Goal: Communication & Community: Answer question/provide support

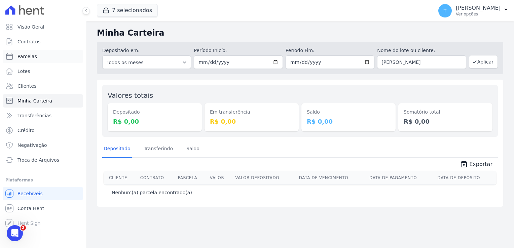
click at [30, 55] on span "Parcelas" at bounding box center [26, 56] width 19 height 7
select select
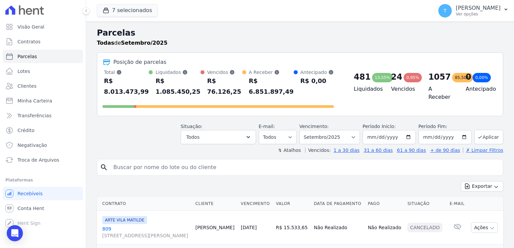
click at [171, 161] on input "search" at bounding box center [304, 167] width 391 height 13
paste input "[PERSON_NAME]"
type input "[PERSON_NAME]"
select select
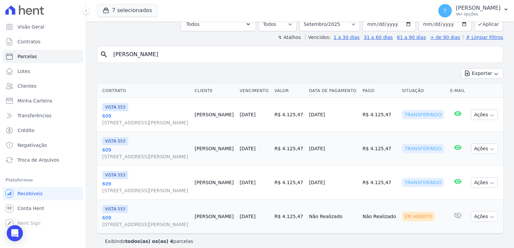
scroll to position [50, 0]
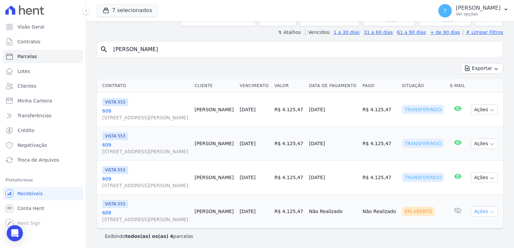
click at [490, 211] on icon "button" at bounding box center [491, 212] width 3 height 2
click at [467, 225] on link "Ver boleto" at bounding box center [481, 227] width 65 height 12
drag, startPoint x: 203, startPoint y: 53, endPoint x: 97, endPoint y: 49, distance: 105.6
click at [97, 49] on div "search Cilene Mascarenhas de Oliveira" at bounding box center [300, 49] width 406 height 17
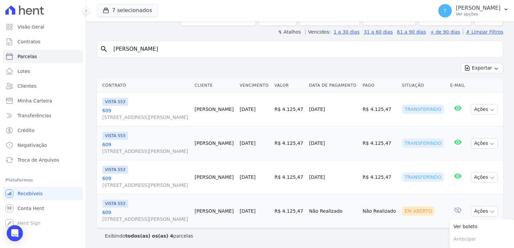
scroll to position [50, 0]
paste input "Deliane Ferreira Bezer"
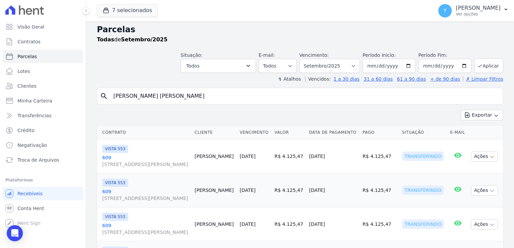
scroll to position [0, 0]
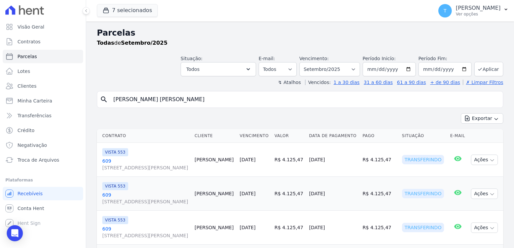
type input "[PERSON_NAME] [PERSON_NAME]"
click at [407, 70] on input "[DATE]" at bounding box center [388, 69] width 53 height 14
type input "[DATE]"
click at [483, 71] on button "Aplicar" at bounding box center [488, 69] width 29 height 14
select select
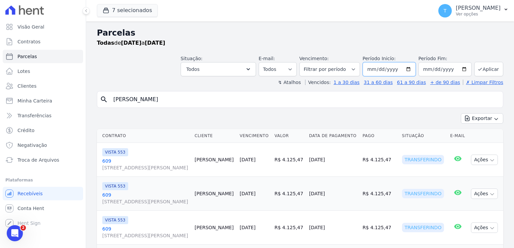
click at [407, 69] on input "[DATE]" at bounding box center [388, 69] width 53 height 14
type input "2025-07-01"
click at [490, 71] on button "Aplicar" at bounding box center [488, 69] width 29 height 14
select select
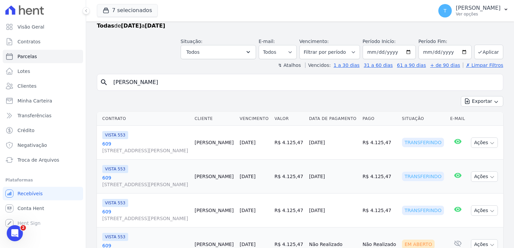
scroll to position [16, 0]
click at [488, 51] on button "Aplicar" at bounding box center [488, 52] width 29 height 14
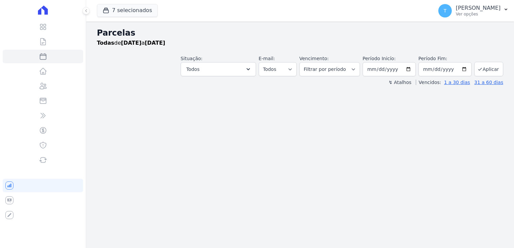
select select
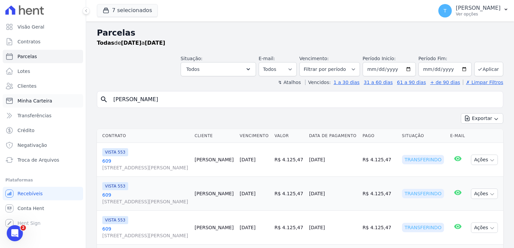
click at [42, 103] on span "Minha Carteira" at bounding box center [34, 100] width 35 height 7
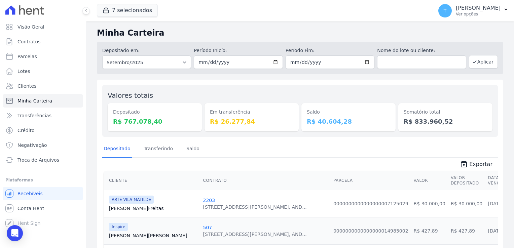
click at [210, 99] on div "Em transferência R$ 26.277,84" at bounding box center [251, 110] width 94 height 41
click at [274, 60] on input "2025-09-01" at bounding box center [238, 61] width 89 height 13
type input "2025-06-01"
click at [390, 60] on input "text" at bounding box center [421, 61] width 89 height 13
paste input "[PERSON_NAME]"
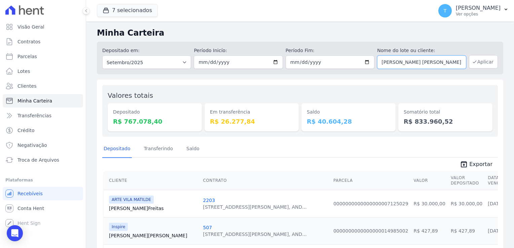
type input "[PERSON_NAME]"
click at [480, 61] on button "Aplicar" at bounding box center [483, 61] width 29 height 13
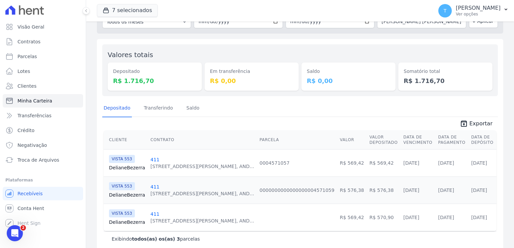
scroll to position [50, 0]
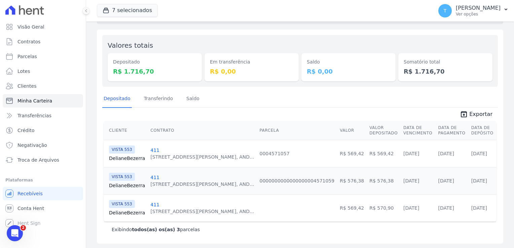
click at [126, 158] on link "Deliane Bezerra" at bounding box center [127, 158] width 36 height 7
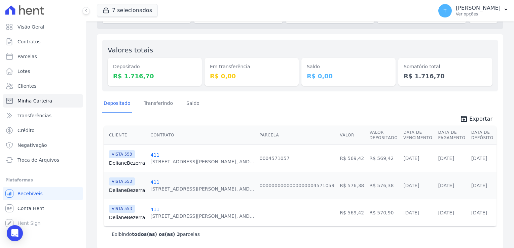
scroll to position [50, 0]
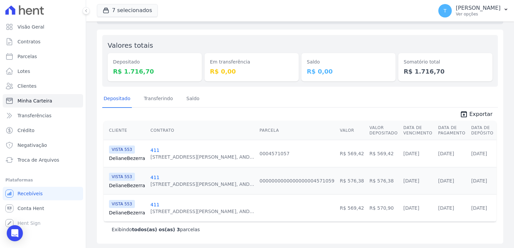
click at [129, 186] on link "Deliane Bezerra" at bounding box center [127, 185] width 36 height 7
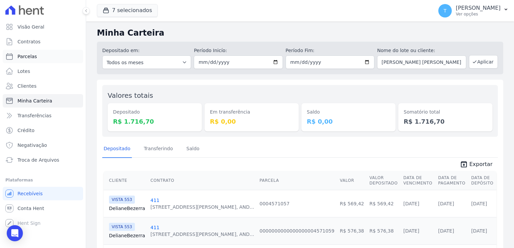
click at [37, 56] on link "Parcelas" at bounding box center [43, 56] width 80 height 13
select select
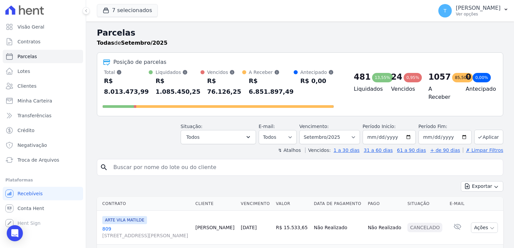
click at [153, 161] on input "search" at bounding box center [304, 167] width 391 height 13
paste input "[PERSON_NAME]"
type input "[PERSON_NAME]"
click at [405, 130] on input "2025-09-01" at bounding box center [388, 137] width 53 height 14
select select
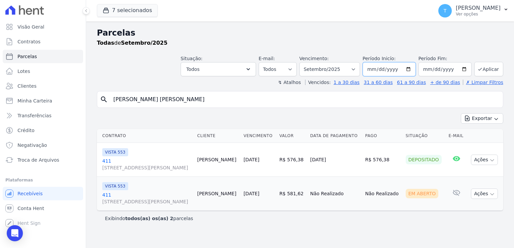
click at [413, 69] on input "2025-09-01" at bounding box center [388, 69] width 53 height 14
type input "[DATE]"
click at [491, 68] on button "Aplicar" at bounding box center [488, 69] width 29 height 14
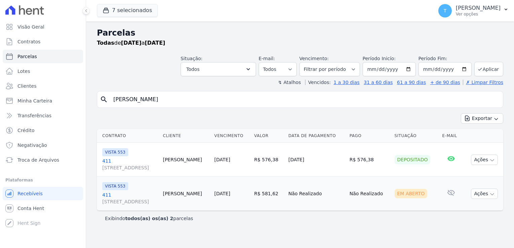
select select
click at [137, 168] on span "[STREET_ADDRESS]" at bounding box center [129, 167] width 55 height 7
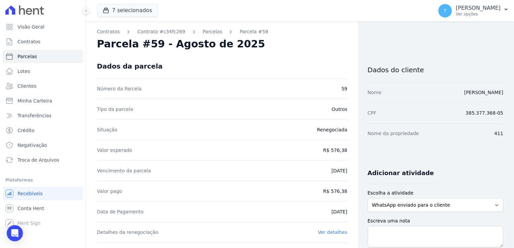
select select
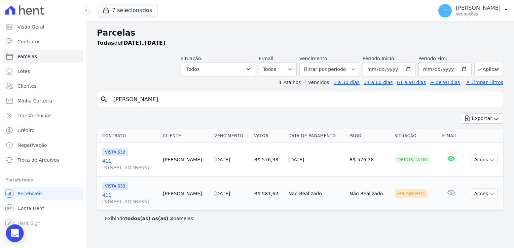
click at [11, 236] on icon "Open Intercom Messenger" at bounding box center [14, 233] width 9 height 9
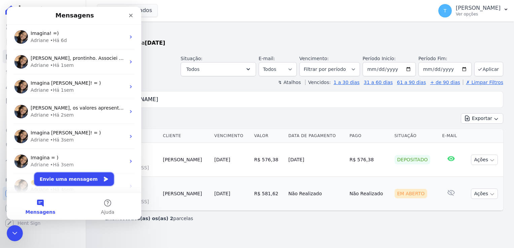
click at [75, 182] on button "Envie uma mensagem" at bounding box center [74, 178] width 80 height 13
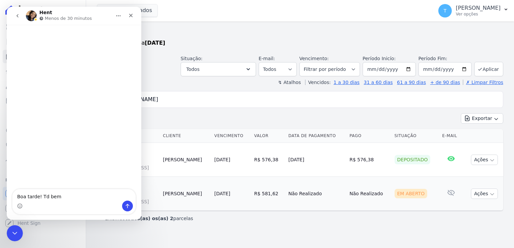
type textarea "Boa tarde! Td bem?"
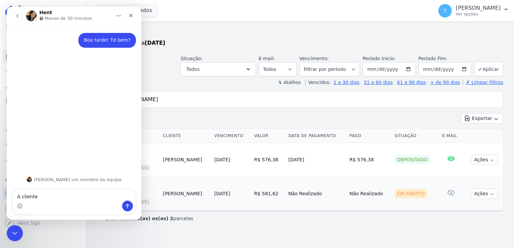
type textarea "A cliente [PERSON_NAME]"
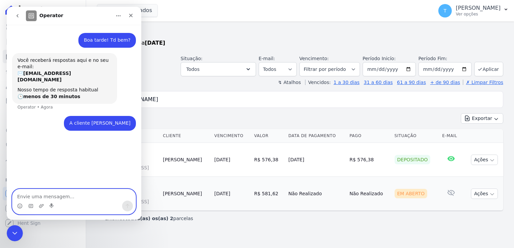
type textarea "V"
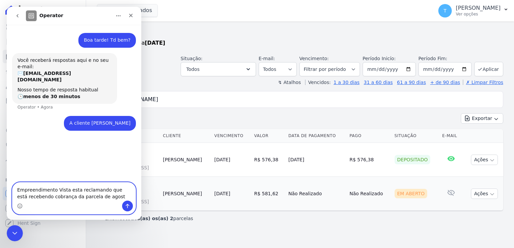
type textarea "Empreendimento Vista esta reclamando que está recebendo cobrança da parcela de …"
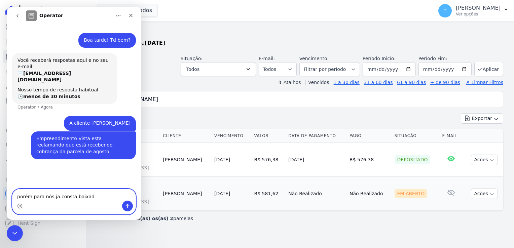
type textarea "porém para nós ja consta baixada"
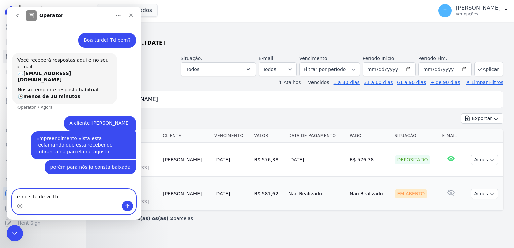
type textarea "e no site de vc tbm"
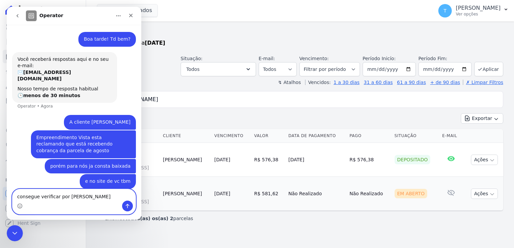
type textarea "consegue verificar por favor"
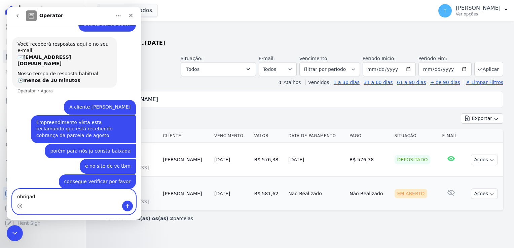
type textarea "obrigada"
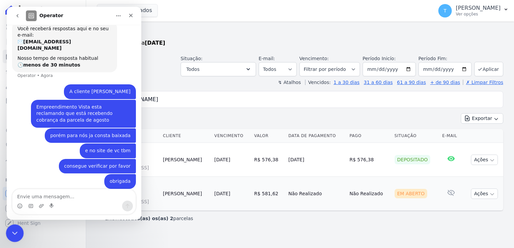
click at [15, 231] on icon "Encerramento do Messenger da Intercom" at bounding box center [14, 232] width 8 height 8
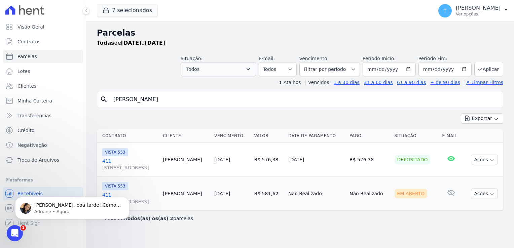
scroll to position [126, 0]
click at [41, 212] on p "Adriane • Agora" at bounding box center [77, 212] width 87 height 6
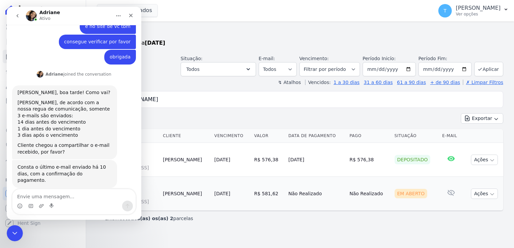
scroll to position [148, 0]
click at [46, 194] on textarea "Envie uma mensagem..." at bounding box center [73, 194] width 123 height 11
type textarea "vou verificar, ela não enviou"
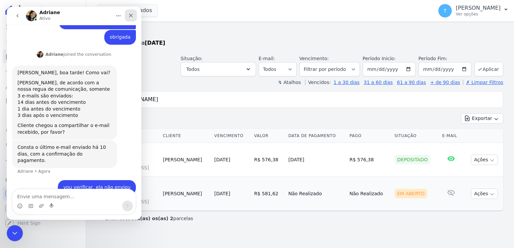
click at [129, 17] on icon "Fechar" at bounding box center [131, 16] width 4 height 4
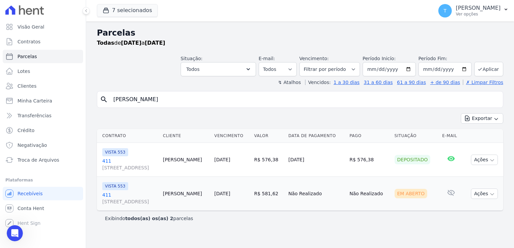
scroll to position [194, 0]
click at [15, 235] on icon "Abertura do Messenger da Intercom" at bounding box center [13, 232] width 11 height 11
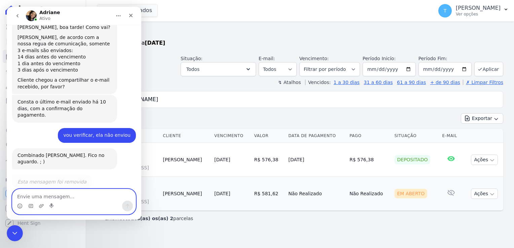
scroll to position [204, 0]
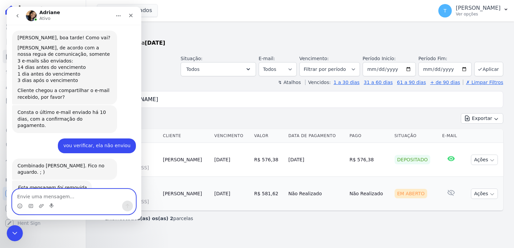
click at [75, 197] on textarea "Envie uma mensagem..." at bounding box center [73, 194] width 123 height 11
type textarea "obrigada"
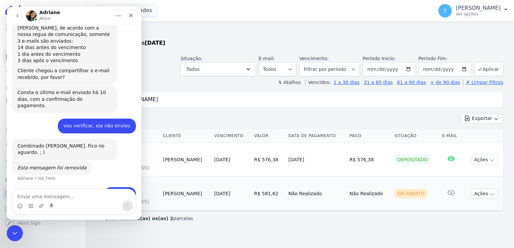
click at [214, 40] on div "Todas de [DATE] a [DATE]" at bounding box center [300, 43] width 406 height 8
click at [8, 229] on div "Encerramento do Messenger da Intercom" at bounding box center [14, 232] width 16 height 16
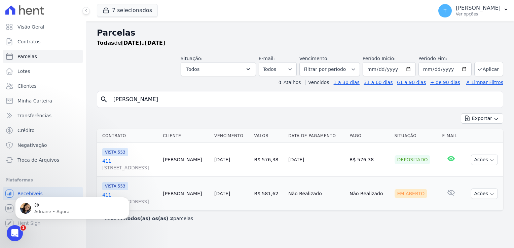
scroll to position [274, 0]
click at [14, 233] on icon "Abertura do Messenger da Intercom" at bounding box center [13, 232] width 5 height 5
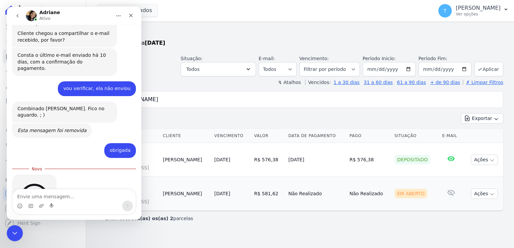
scroll to position [285, 0]
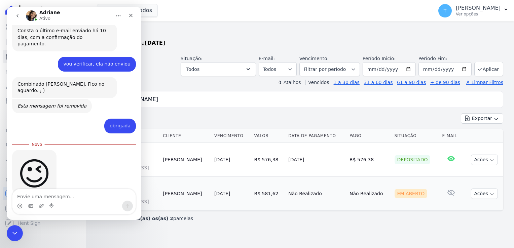
click at [217, 36] on h2 "Parcelas" at bounding box center [300, 33] width 406 height 12
click at [14, 230] on icon "Encerramento do Messenger da Intercom" at bounding box center [14, 232] width 8 height 8
